Goal: Find specific page/section: Find specific page/section

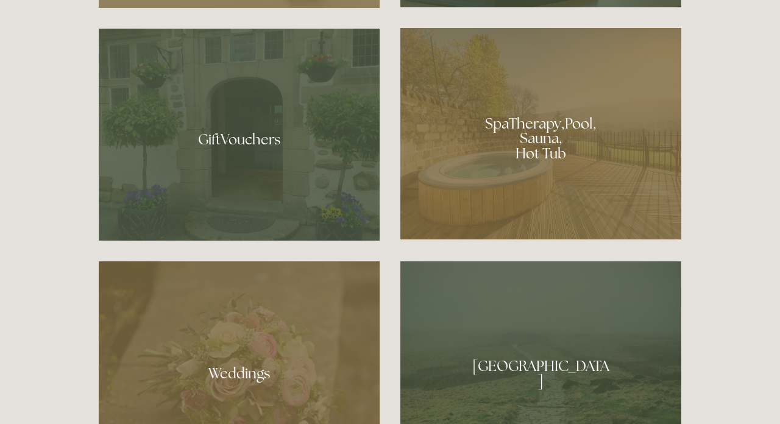
scroll to position [927, 0]
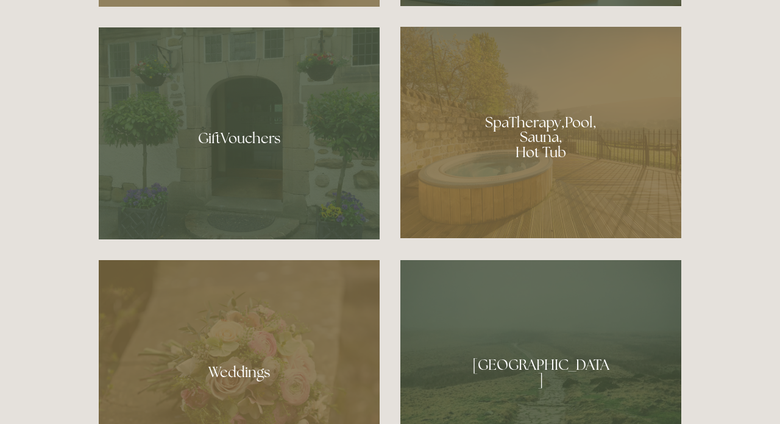
click at [549, 152] on div at bounding box center [540, 132] width 281 height 211
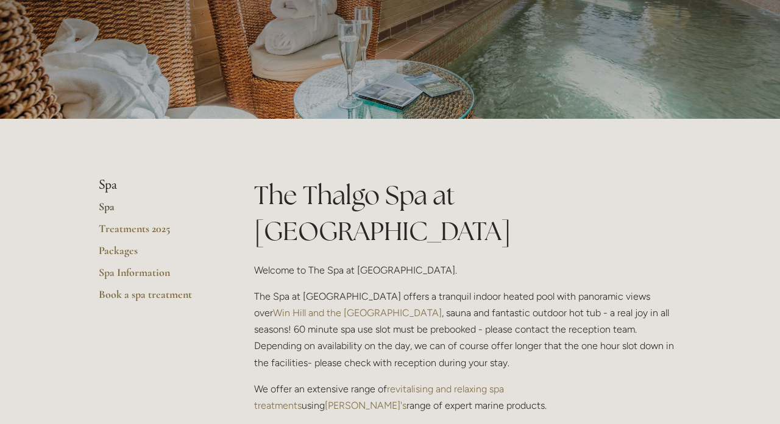
scroll to position [140, 0]
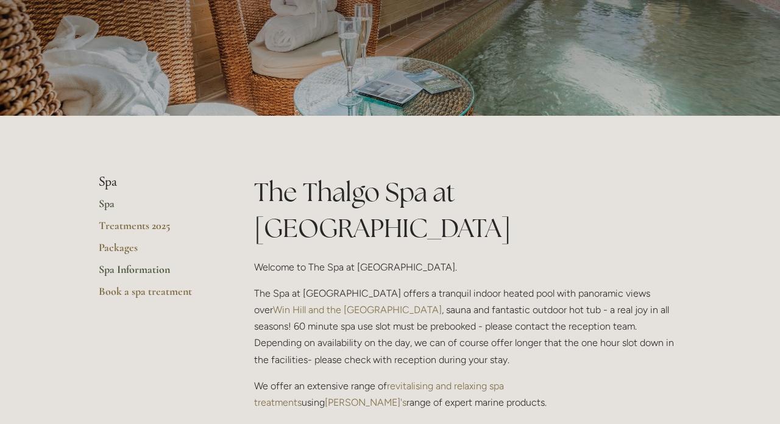
click at [164, 267] on link "Spa Information" at bounding box center [157, 273] width 116 height 22
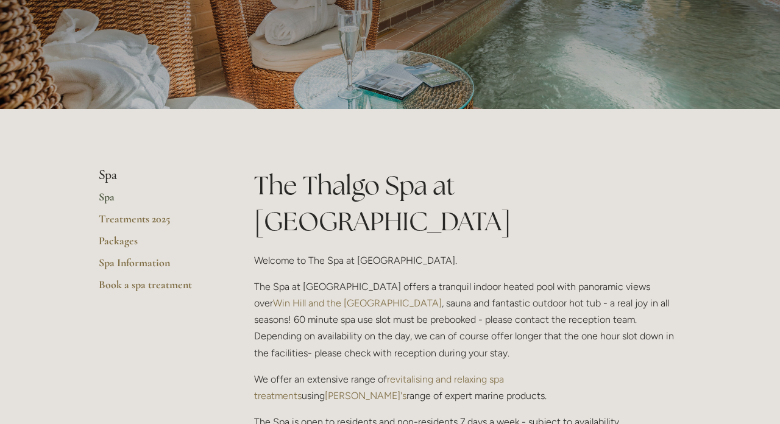
click at [105, 196] on link "Spa" at bounding box center [157, 201] width 116 height 22
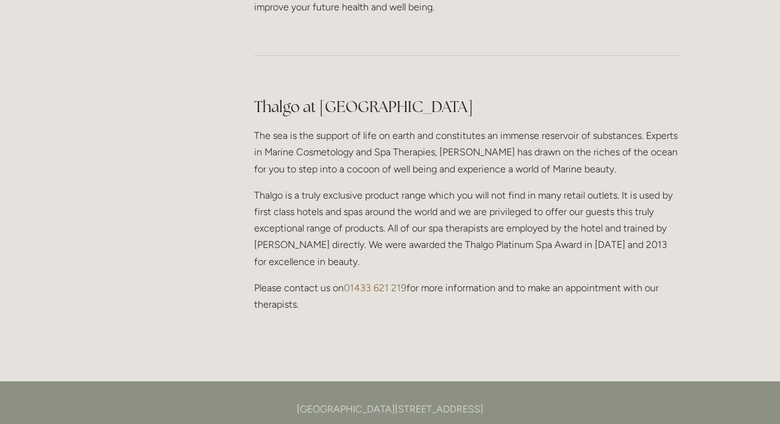
scroll to position [1073, 0]
